Goal: Task Accomplishment & Management: Use online tool/utility

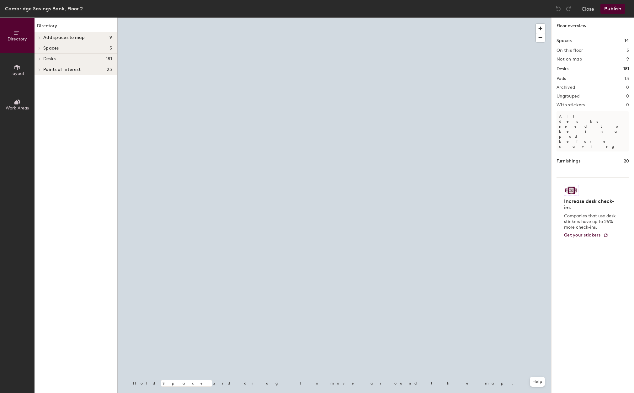
click at [425, 18] on div at bounding box center [334, 18] width 434 height 0
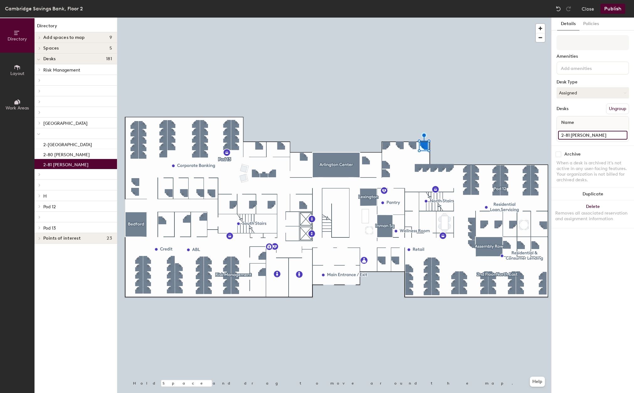
click at [578, 136] on input "2-81 [PERSON_NAME]" at bounding box center [592, 135] width 69 height 9
click at [584, 135] on input "2-81 [PERSON_NAME]" at bounding box center [592, 135] width 69 height 9
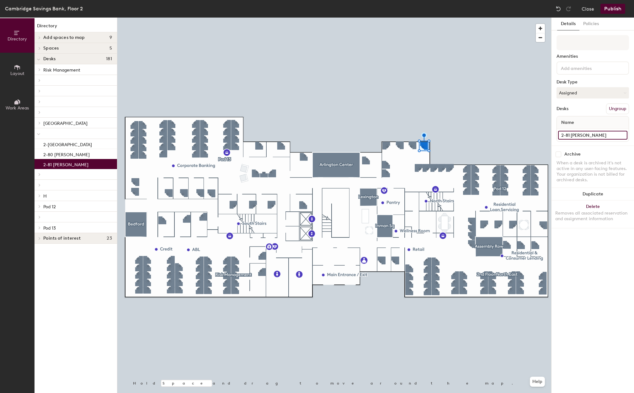
click at [591, 134] on input "2-81 [PERSON_NAME]" at bounding box center [592, 135] width 69 height 9
type input "2-81 [PERSON_NAME]"
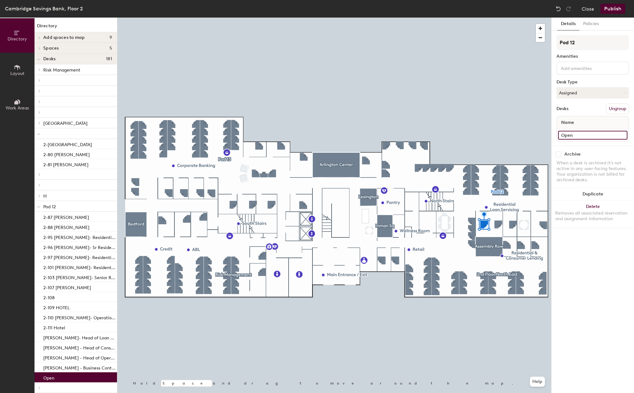
click at [574, 136] on input "Open" at bounding box center [592, 135] width 69 height 9
type input "[PERSON_NAME]"
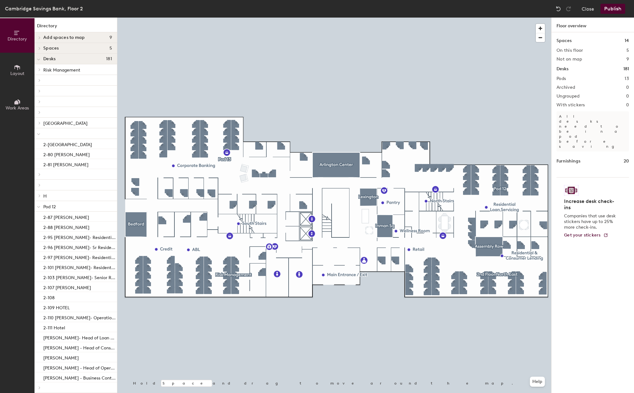
click at [609, 8] on button "Publish" at bounding box center [612, 9] width 25 height 10
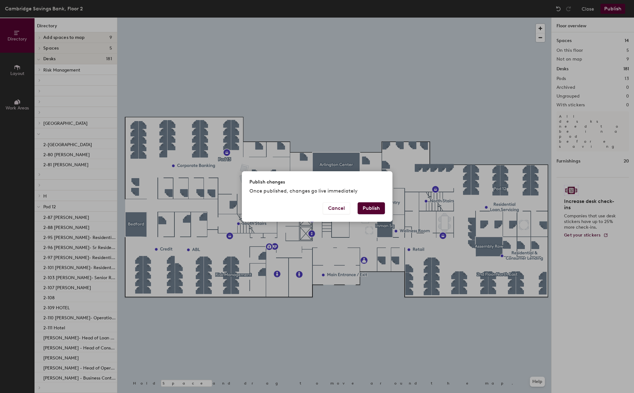
click at [369, 208] on button "Publish" at bounding box center [370, 208] width 27 height 12
